Goal: Find specific page/section: Find specific page/section

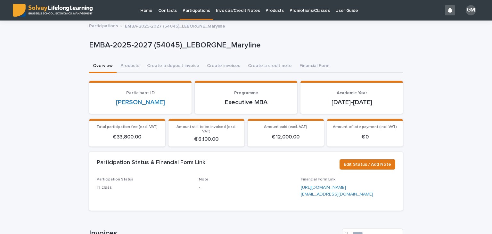
click at [220, 12] on p "Invoices/Credit Notes" at bounding box center [238, 6] width 44 height 13
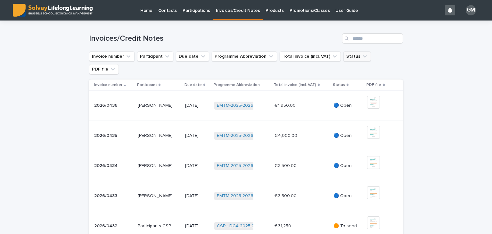
click at [346, 54] on button "Status" at bounding box center [357, 56] width 28 height 10
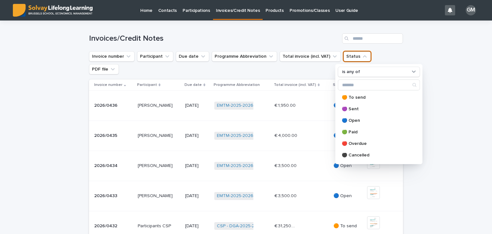
click at [301, 8] on p "Promotions/Classes" at bounding box center [309, 6] width 40 height 13
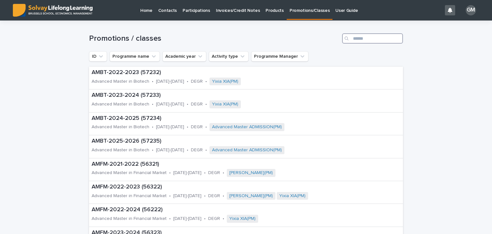
click at [351, 33] on input "Search" at bounding box center [372, 38] width 61 height 10
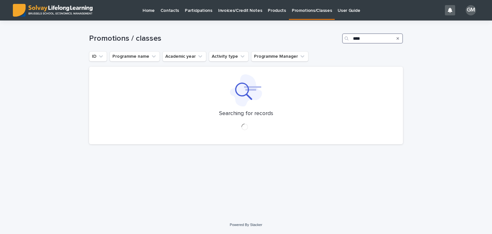
type input "****"
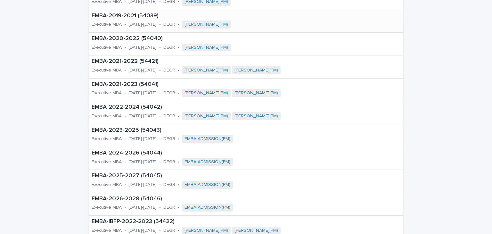
scroll to position [157, 0]
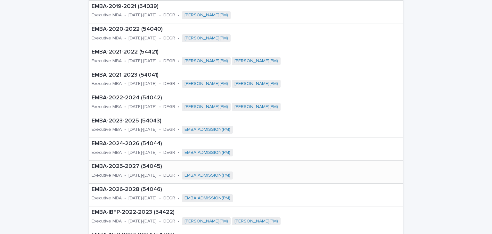
click at [114, 166] on p "EMBA-2025-2027 (54045)" at bounding box center [198, 166] width 213 height 7
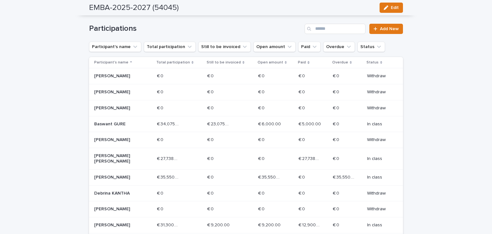
scroll to position [103, 0]
click at [298, 44] on button "Paid" at bounding box center [309, 46] width 22 height 10
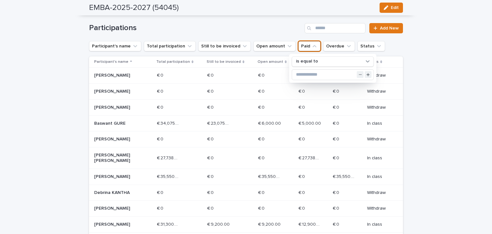
click at [313, 35] on div "Participations Add New Participant's name Total participation Still to be invoi…" at bounding box center [246, 216] width 314 height 386
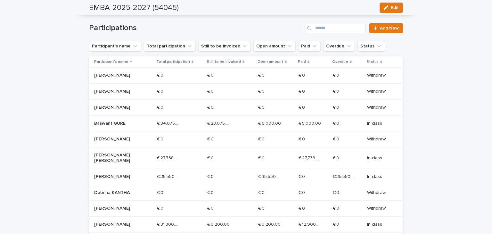
click at [307, 61] on icon at bounding box center [308, 61] width 2 height 3
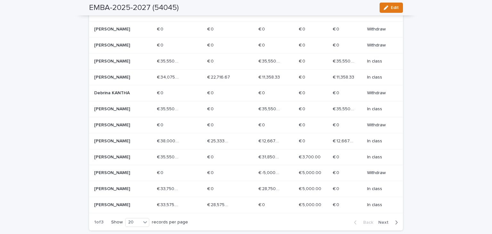
scroll to position [288, 0]
click at [386, 220] on span "Next" at bounding box center [385, 222] width 14 height 4
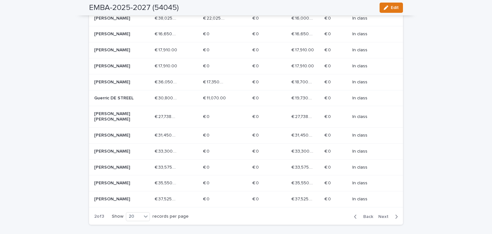
scroll to position [0, 0]
